Goal: Check status: Check status

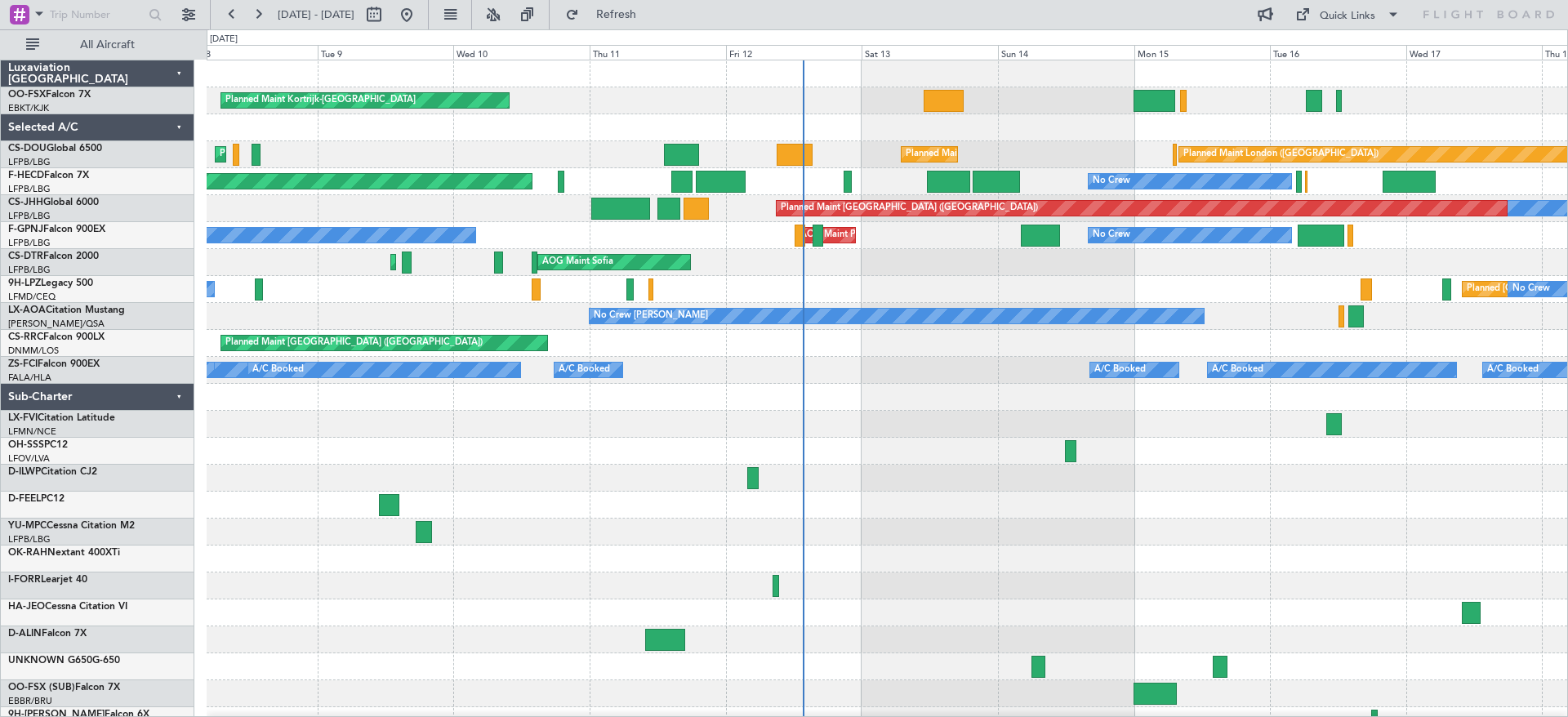
click at [914, 447] on div "Planned Maint Kortrijk-[GEOGRAPHIC_DATA] Planned Maint [GEOGRAPHIC_DATA] ([GEOG…" at bounding box center [887, 397] width 1360 height 673
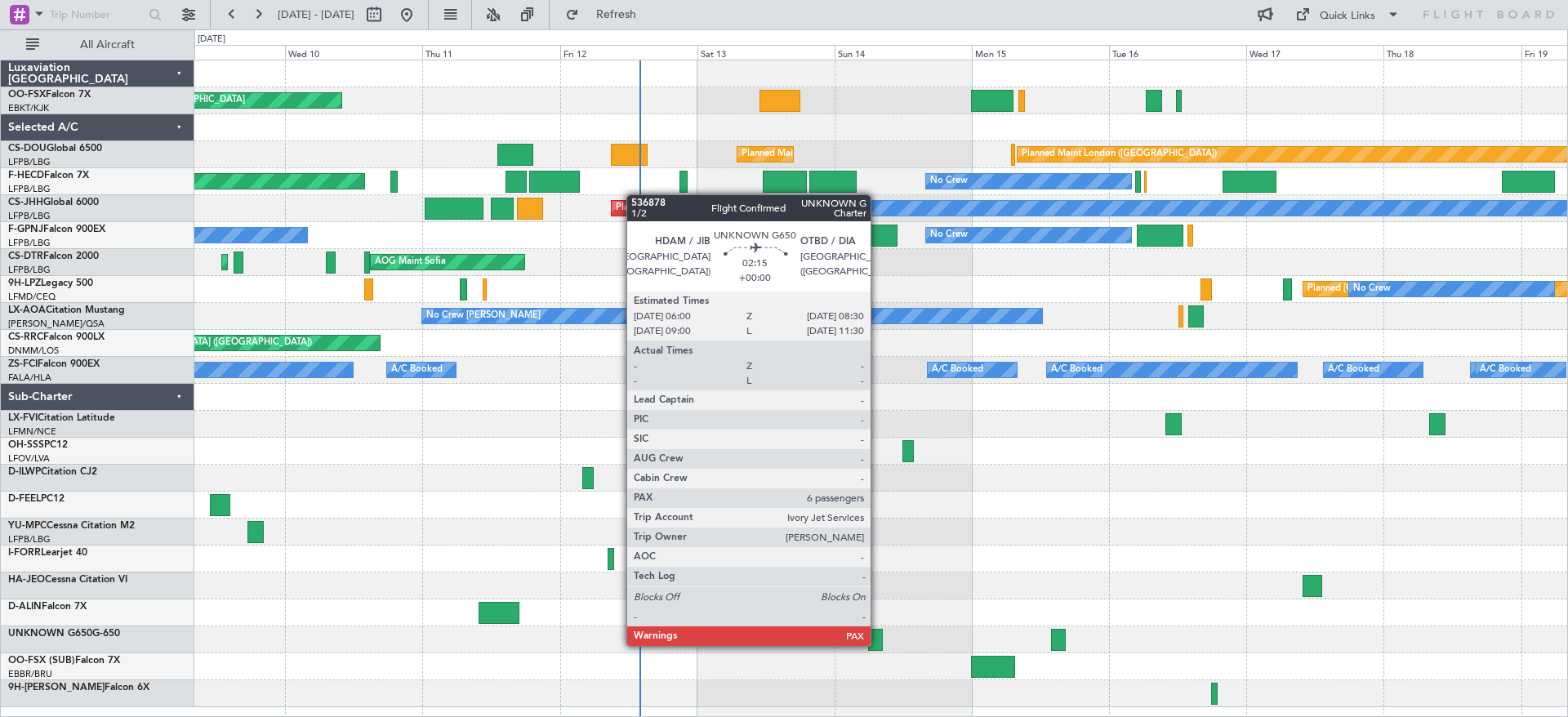
click at [878, 646] on div at bounding box center [875, 640] width 15 height 22
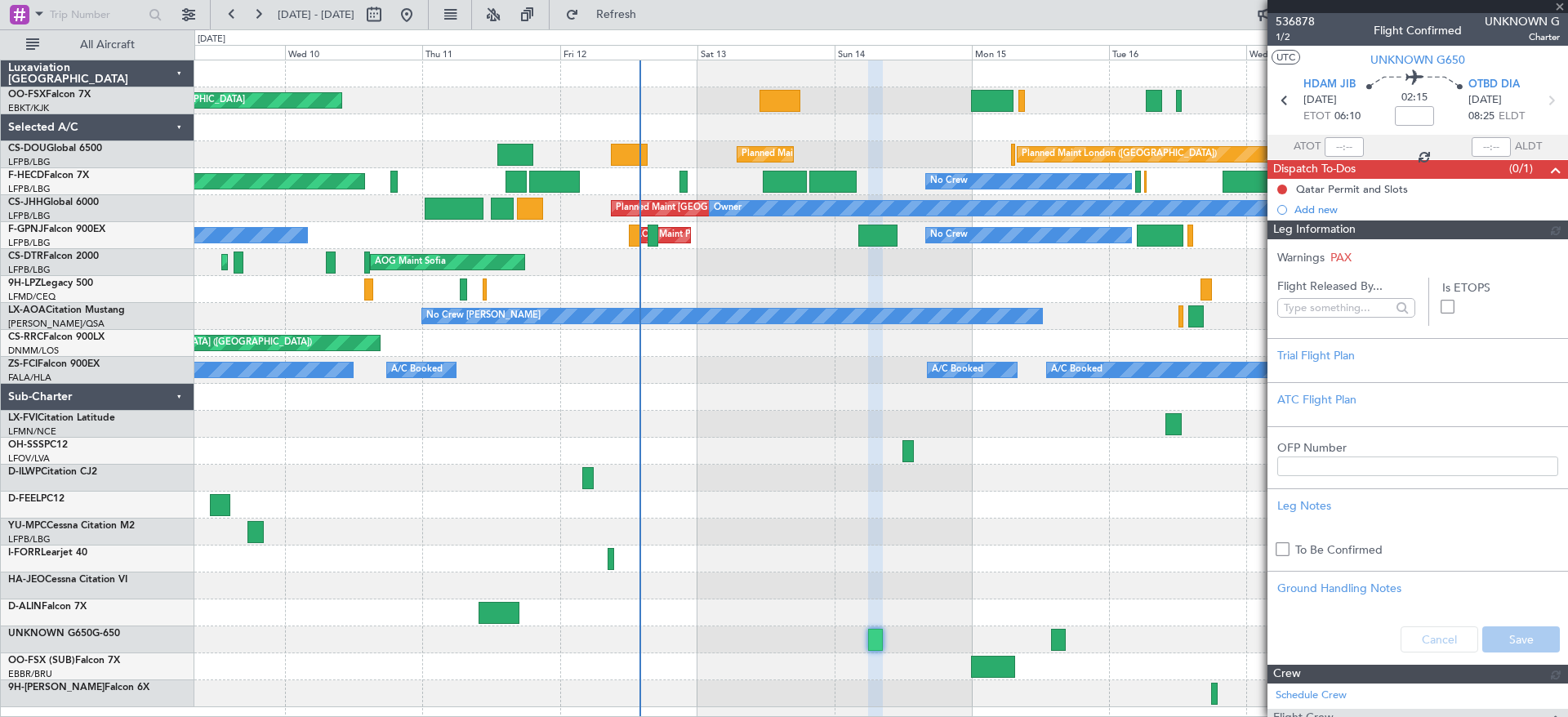
click at [1286, 17] on span "536878" at bounding box center [1295, 22] width 39 height 17
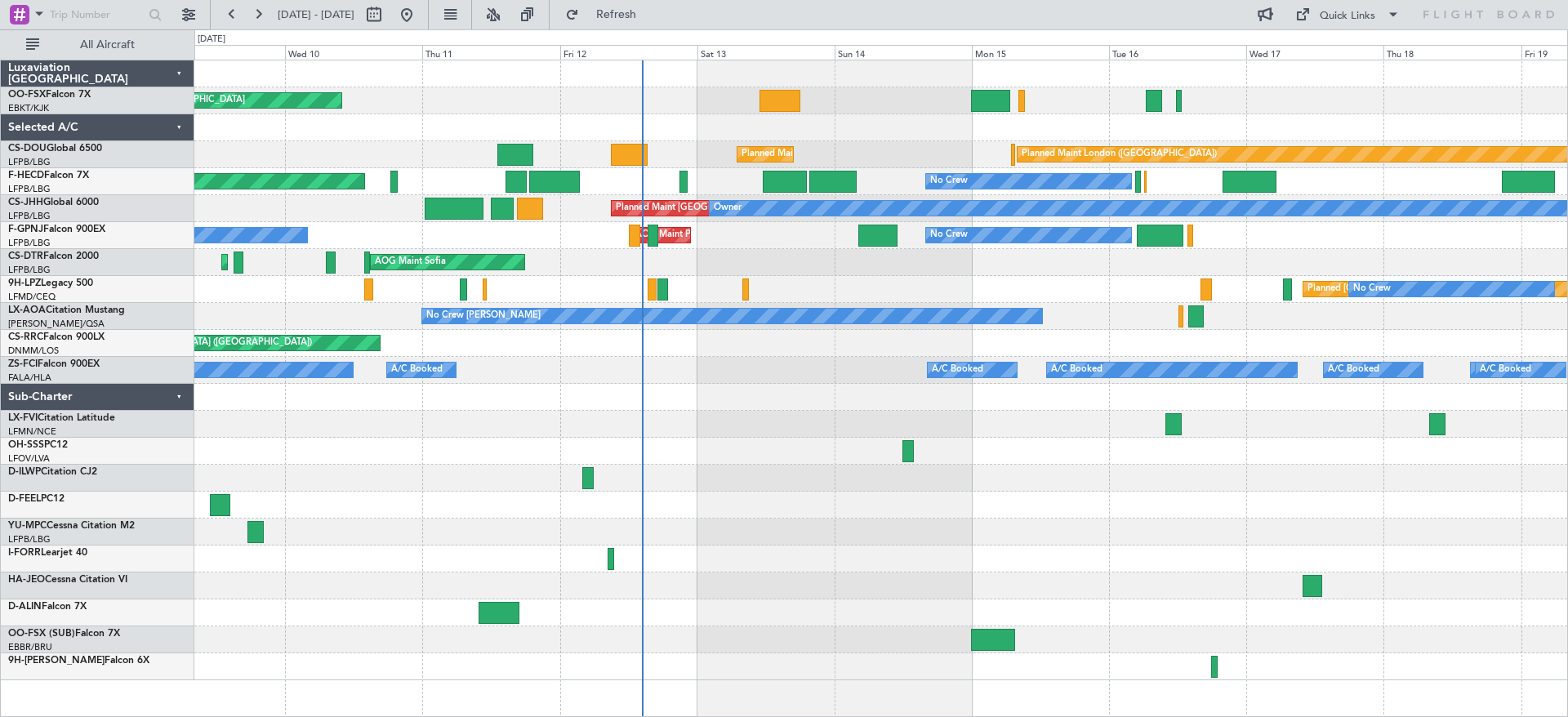
click at [997, 637] on div at bounding box center [993, 640] width 44 height 22
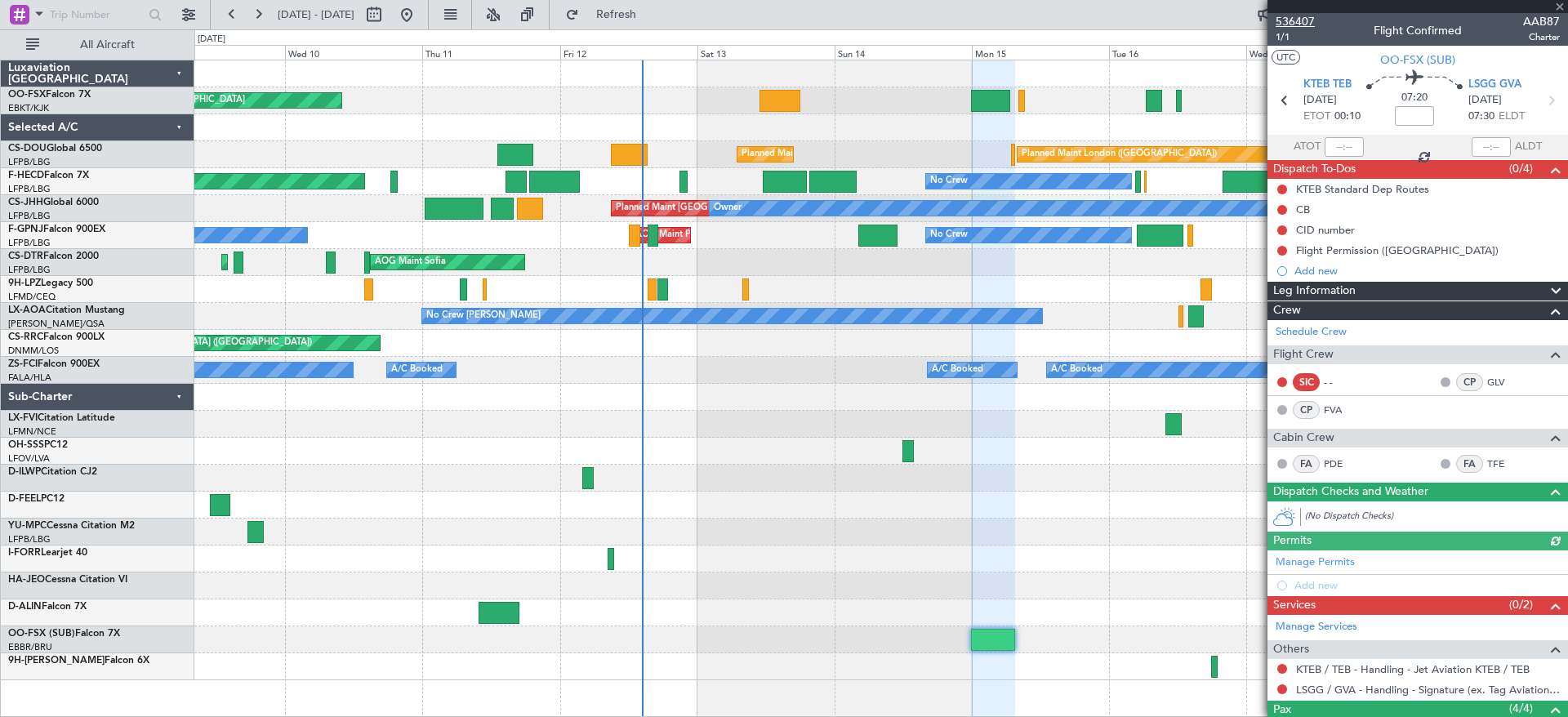
click at [1289, 19] on span "536407" at bounding box center [1295, 22] width 39 height 17
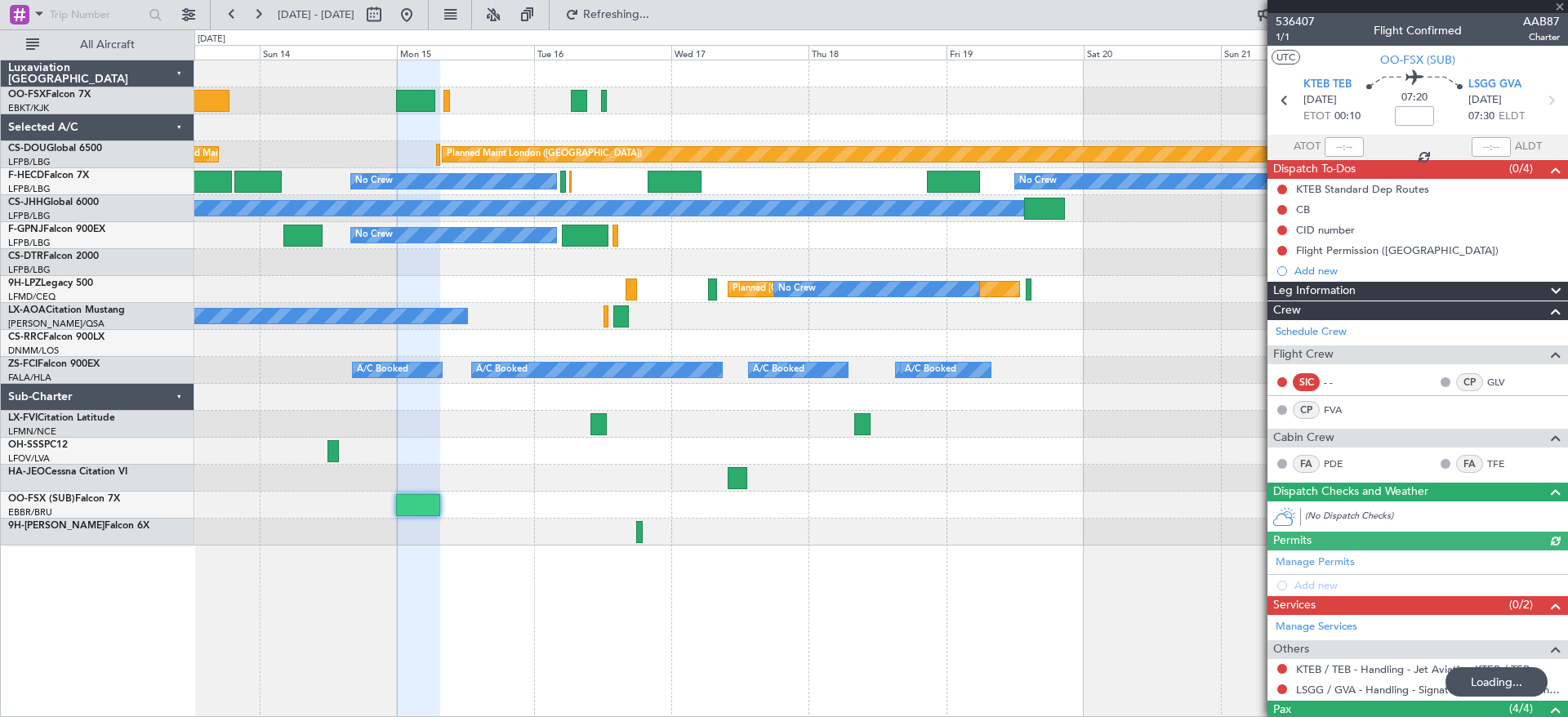
click at [863, 583] on div "Planned Maint [GEOGRAPHIC_DATA] ([GEOGRAPHIC_DATA]) Planned Maint [GEOGRAPHIC_D…" at bounding box center [881, 388] width 1374 height 658
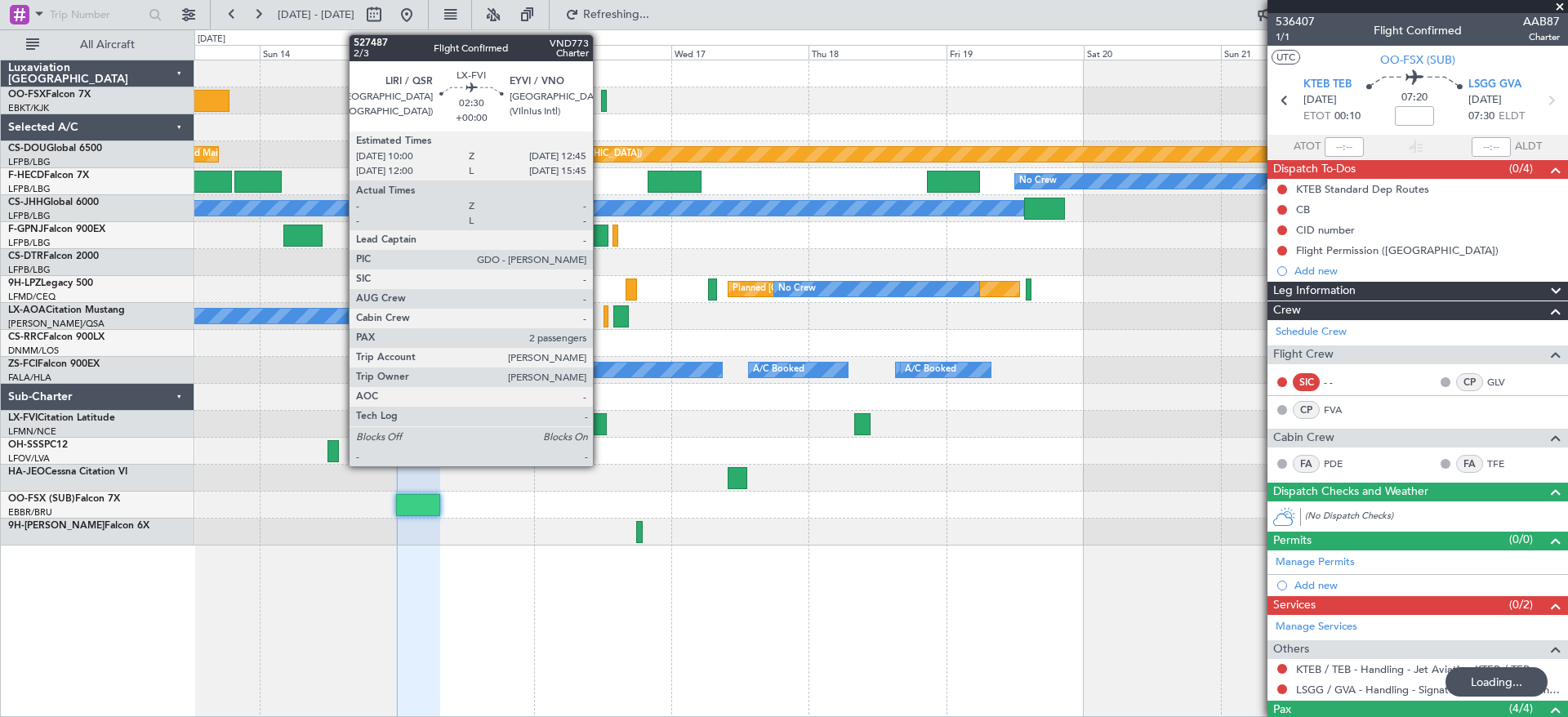
click at [600, 429] on div at bounding box center [598, 424] width 16 height 22
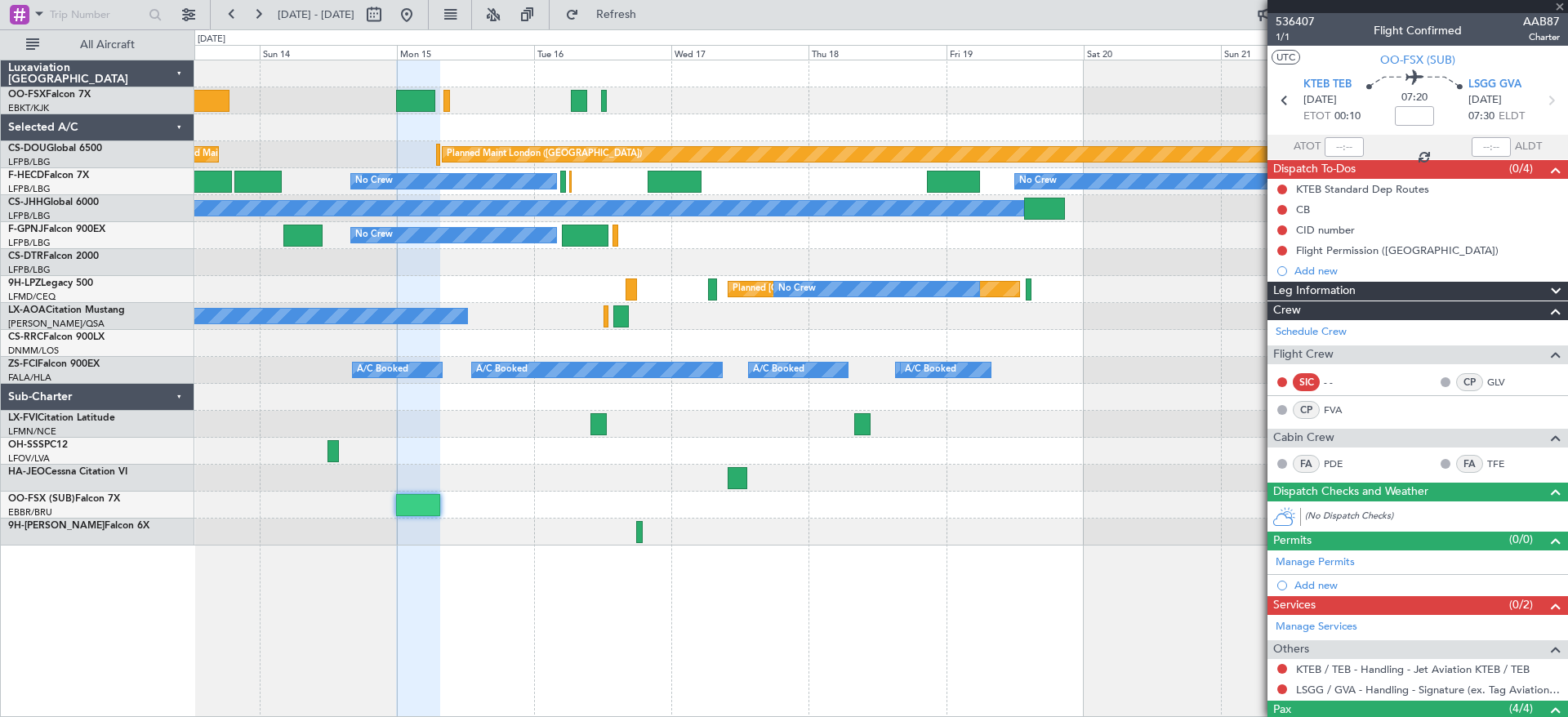
type input "2"
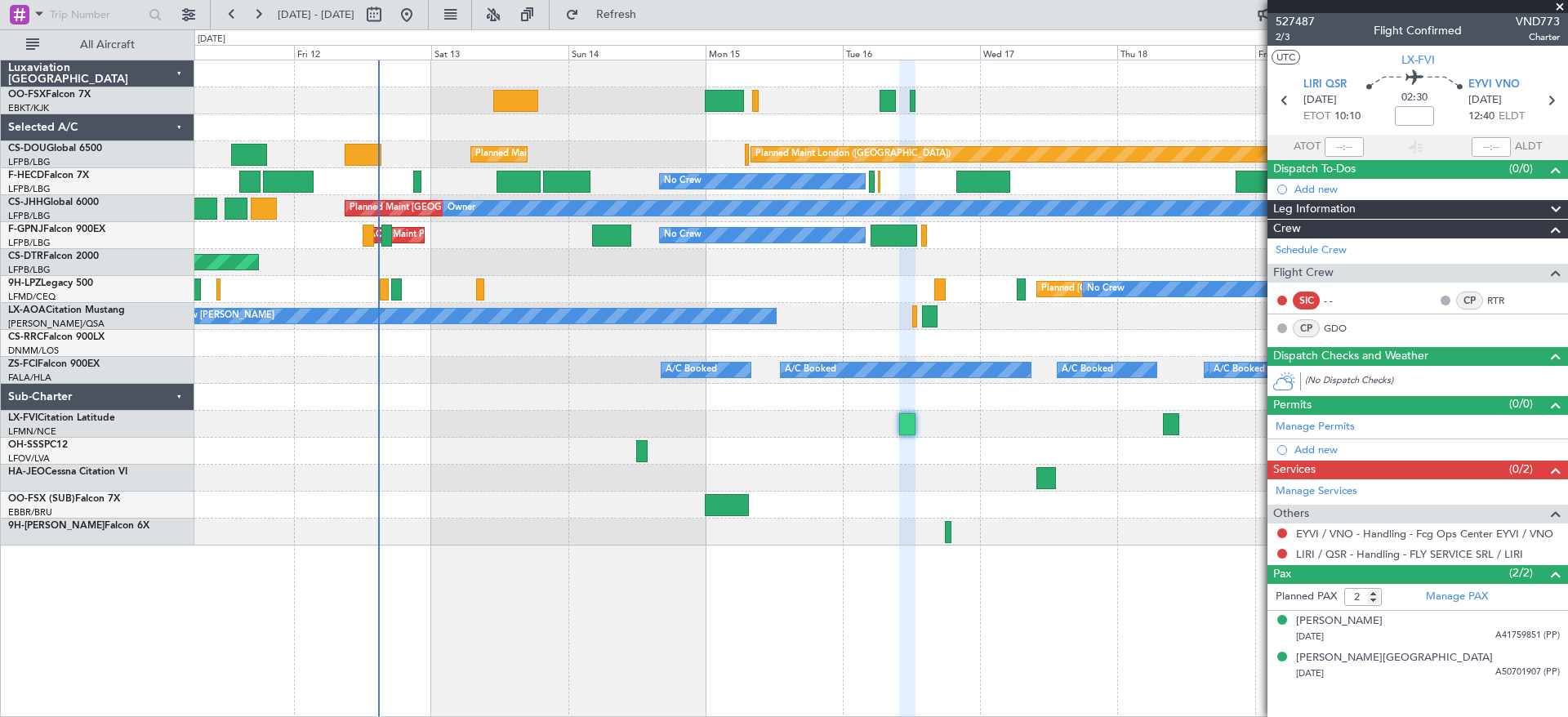
click at [878, 439] on div "Planned Maint Kortrijk-[GEOGRAPHIC_DATA] Planned Maint [GEOGRAPHIC_DATA] ([GEOG…" at bounding box center [880, 302] width 1373 height 485
